Goal: Task Accomplishment & Management: Manage account settings

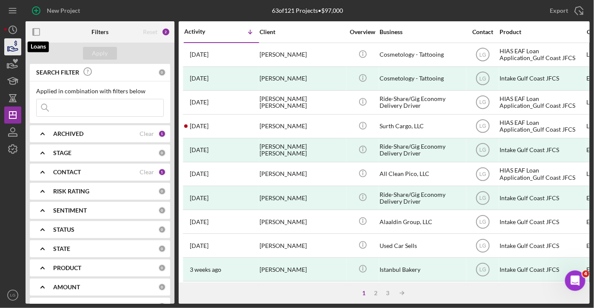
click at [12, 43] on icon "button" at bounding box center [12, 46] width 21 height 21
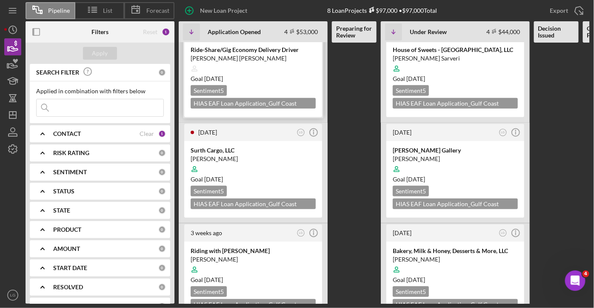
scroll to position [147, 0]
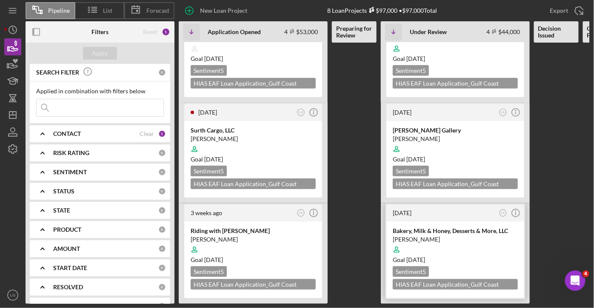
click at [471, 256] on div "Goal [DATE]" at bounding box center [455, 260] width 125 height 9
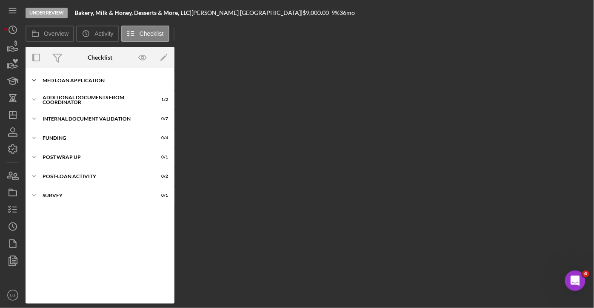
click at [83, 78] on div "Icon/Expander MED Loan Application 17 / 18" at bounding box center [100, 80] width 149 height 17
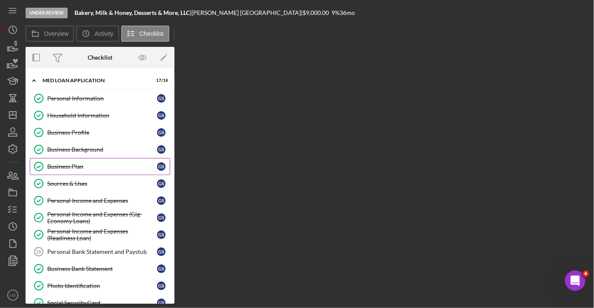
click at [66, 166] on div "Business Plan" at bounding box center [102, 166] width 110 height 7
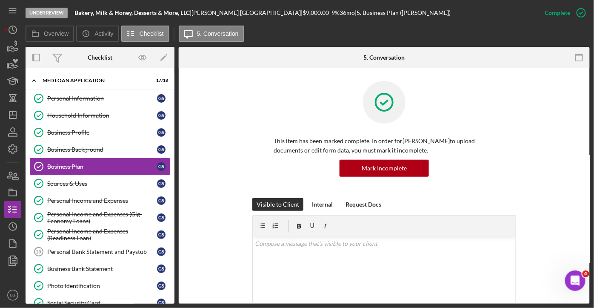
click at [86, 166] on div "Business Plan" at bounding box center [102, 166] width 110 height 7
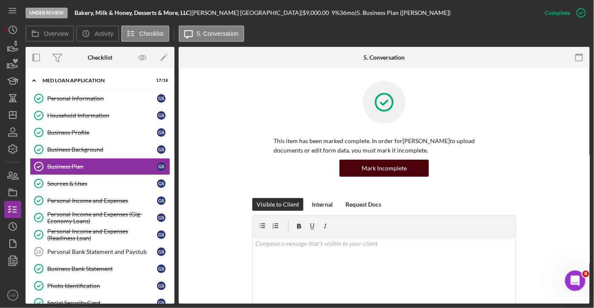
click at [399, 167] on div "Mark Incomplete" at bounding box center [384, 168] width 45 height 17
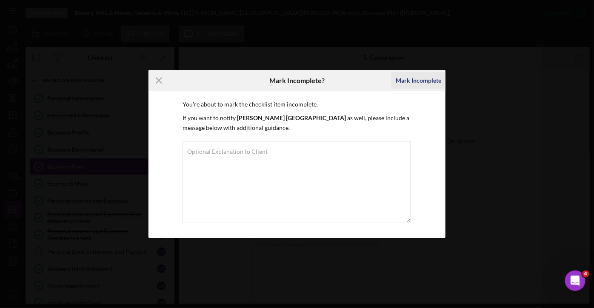
click at [424, 80] on div "Mark Incomplete" at bounding box center [419, 80] width 46 height 17
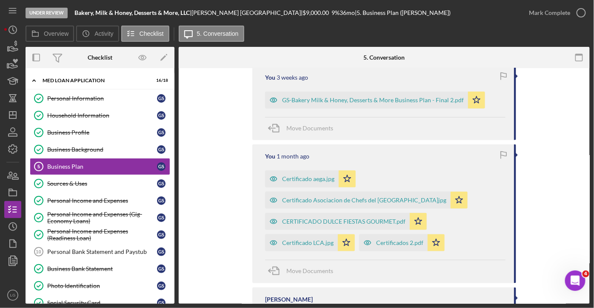
scroll to position [267, 0]
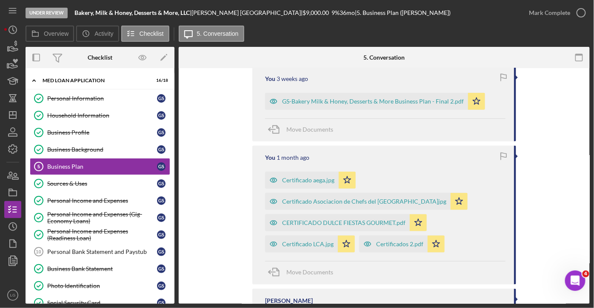
click at [587, 87] on div "Visible to Client Internal Request Docs v Color teal Color pink Remove color Ad…" at bounding box center [384, 99] width 411 height 597
click at [587, 91] on div "Visible to Client Internal Request Docs v Color teal Color pink Remove color Ad…" at bounding box center [384, 99] width 411 height 597
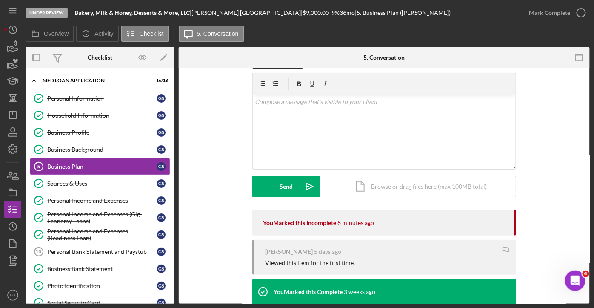
scroll to position [24, 0]
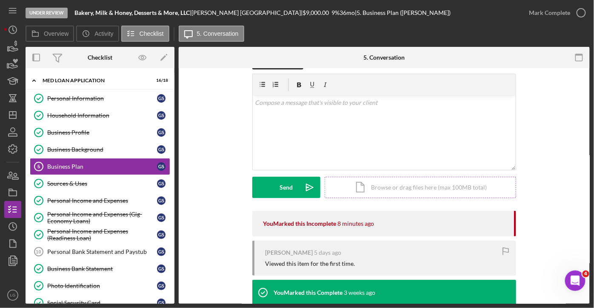
click at [420, 188] on div "Icon/Document Browse or drag files here (max 100MB total) Tap to choose files o…" at bounding box center [421, 187] width 192 height 21
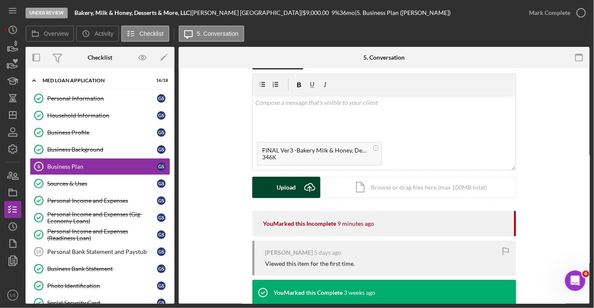
click at [293, 193] on div "Upload" at bounding box center [286, 187] width 19 height 21
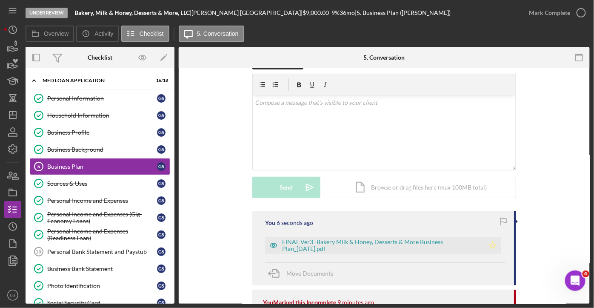
click at [491, 245] on polygon "button" at bounding box center [493, 244] width 7 height 7
click at [569, 139] on div "Visible to Client Internal Request Docs v Color teal Color pink Remove color Ad…" at bounding box center [385, 134] width 386 height 154
click at [108, 197] on div "Personal Income and Expenses" at bounding box center [102, 200] width 110 height 7
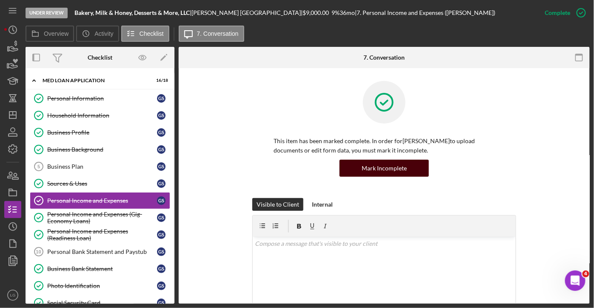
click at [393, 168] on div "Mark Incomplete" at bounding box center [384, 168] width 45 height 17
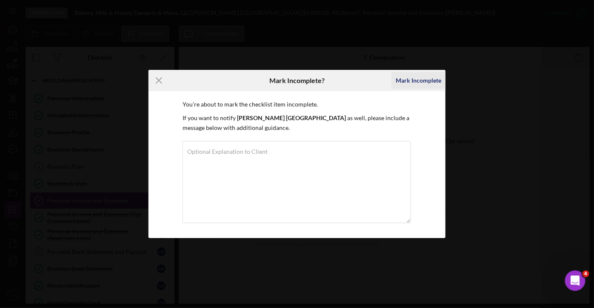
click at [425, 78] on div "Mark Incomplete" at bounding box center [419, 80] width 46 height 17
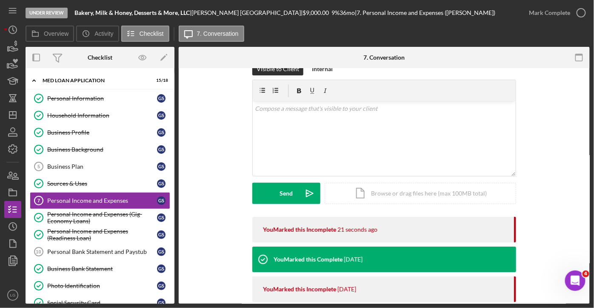
scroll to position [17, 0]
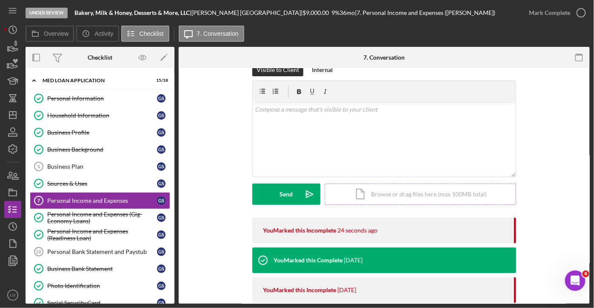
click at [412, 192] on div "Icon/Document Browse or drag files here (max 100MB total) Tap to choose files o…" at bounding box center [421, 194] width 192 height 21
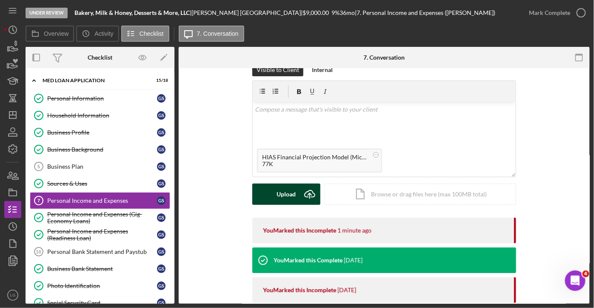
click at [293, 187] on div "Upload" at bounding box center [286, 194] width 19 height 21
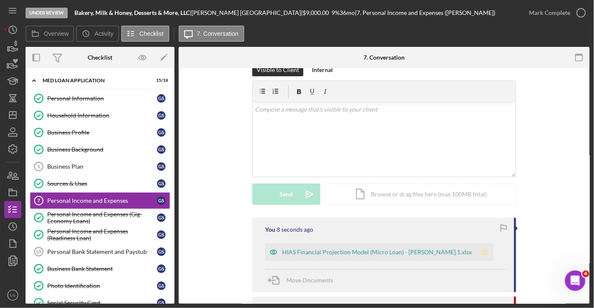
click at [482, 252] on polygon "button" at bounding box center [485, 251] width 7 height 7
drag, startPoint x: 587, startPoint y: 149, endPoint x: 584, endPoint y: 168, distance: 19.5
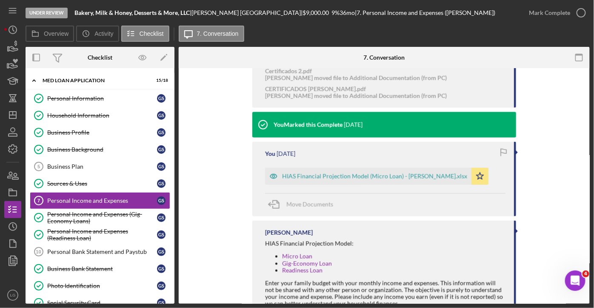
scroll to position [428, 0]
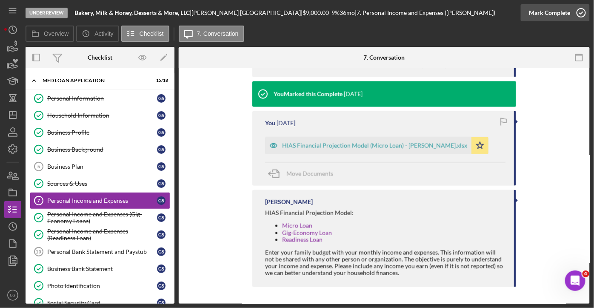
click at [579, 11] on icon "button" at bounding box center [581, 12] width 21 height 21
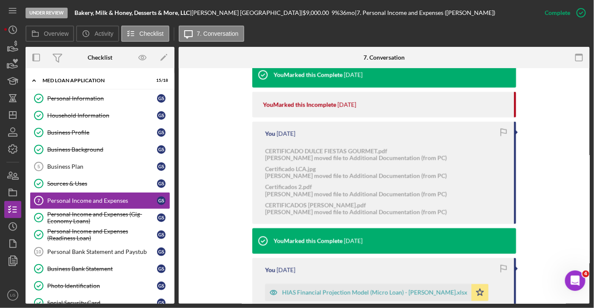
scroll to position [575, 0]
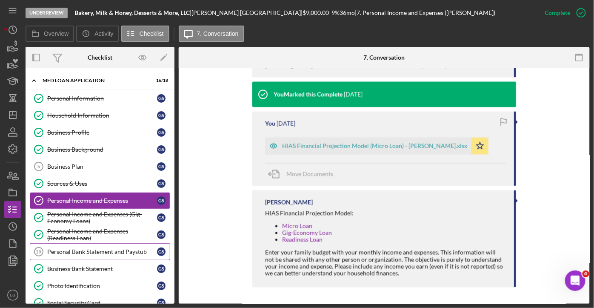
click at [132, 250] on div "Personal Bank Statement and Paystub" at bounding box center [102, 251] width 110 height 7
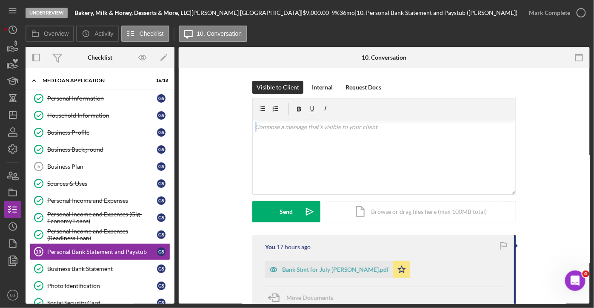
drag, startPoint x: 590, startPoint y: 87, endPoint x: 594, endPoint y: 128, distance: 41.0
click at [594, 128] on div "Under Review Bakery, Milk & Honey, Desserts & More, LLC | [PERSON_NAME] | $9,00…" at bounding box center [297, 154] width 594 height 308
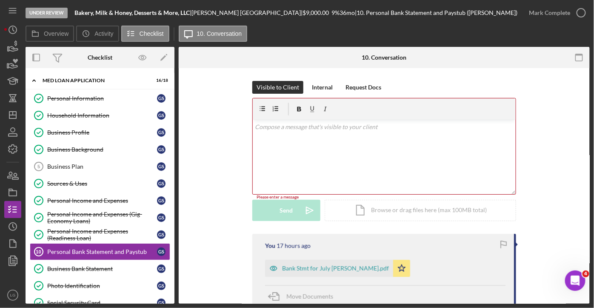
click at [567, 227] on div "Visible to Client Internal Request Docs v Color teal Color pink Remove color Ad…" at bounding box center [385, 157] width 386 height 153
click at [583, 11] on icon "button" at bounding box center [581, 12] width 21 height 21
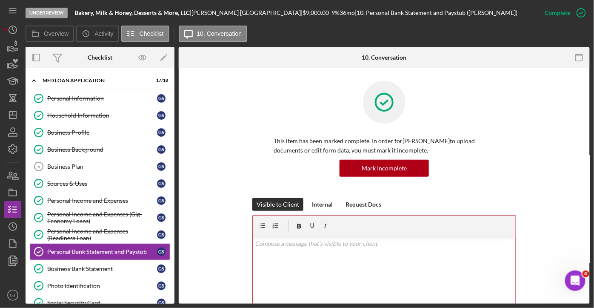
click at [219, 129] on div "This item has been marked complete. In order for [PERSON_NAME] to upload docume…" at bounding box center [385, 139] width 386 height 117
click at [82, 163] on div "Business Plan" at bounding box center [102, 166] width 110 height 7
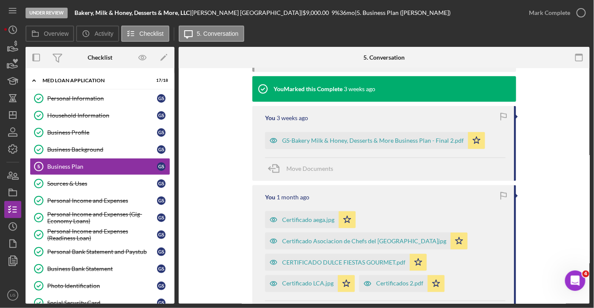
scroll to position [339, 0]
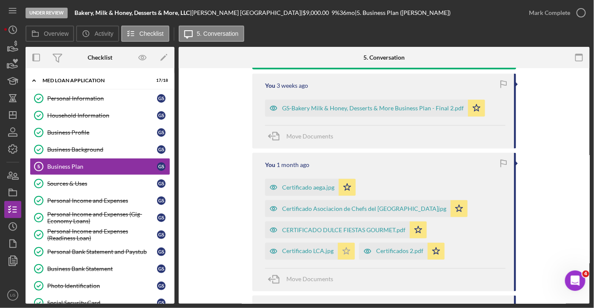
click at [351, 249] on icon "Icon/Star" at bounding box center [346, 251] width 17 height 17
click at [435, 248] on icon "Icon/Star" at bounding box center [436, 251] width 17 height 17
click at [416, 226] on icon "Icon/Star" at bounding box center [418, 229] width 17 height 17
click at [451, 205] on icon "Icon/Star" at bounding box center [459, 208] width 17 height 17
click at [347, 184] on icon "Icon/Star" at bounding box center [347, 187] width 17 height 17
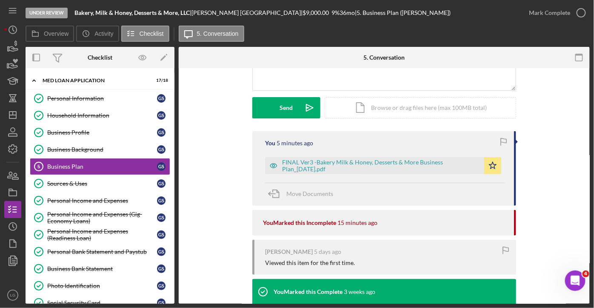
scroll to position [101, 0]
